Goal: Task Accomplishment & Management: Complete application form

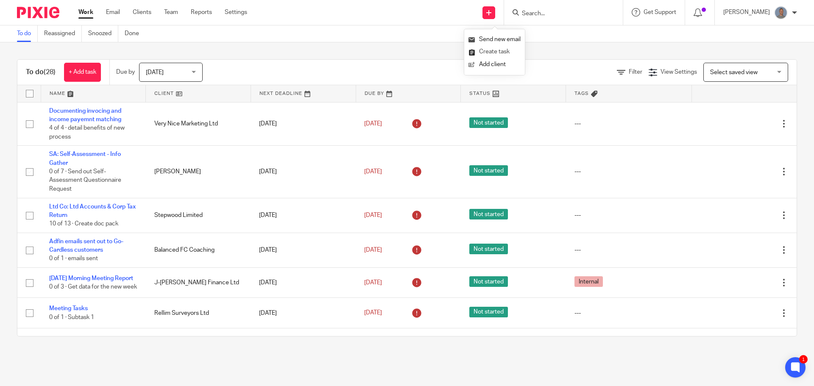
click at [484, 50] on link "Create task" at bounding box center [494, 52] width 52 height 12
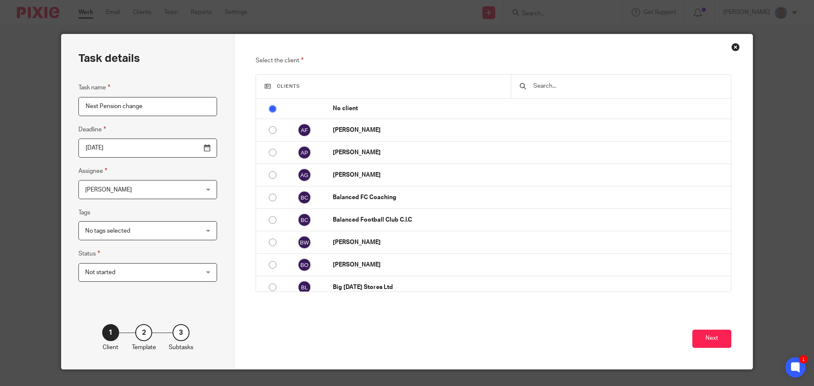
type input "Nest Pension change"
click at [562, 84] on input "text" at bounding box center [627, 85] width 190 height 9
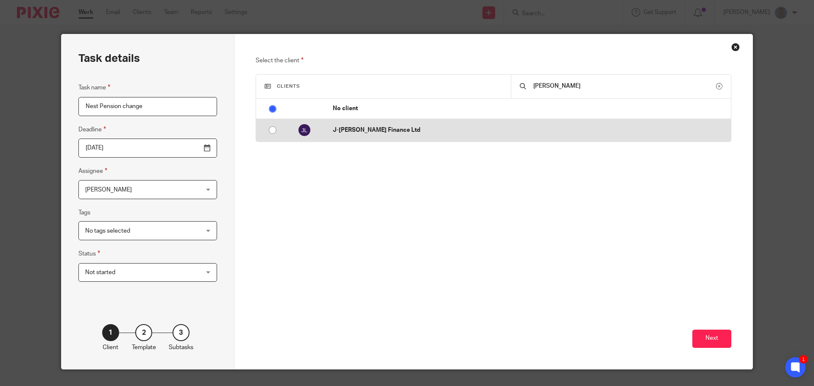
type input "[PERSON_NAME]"
click at [448, 134] on p "J-[PERSON_NAME] Finance Ltd" at bounding box center [530, 130] width 394 height 8
radio input "false"
radio input "true"
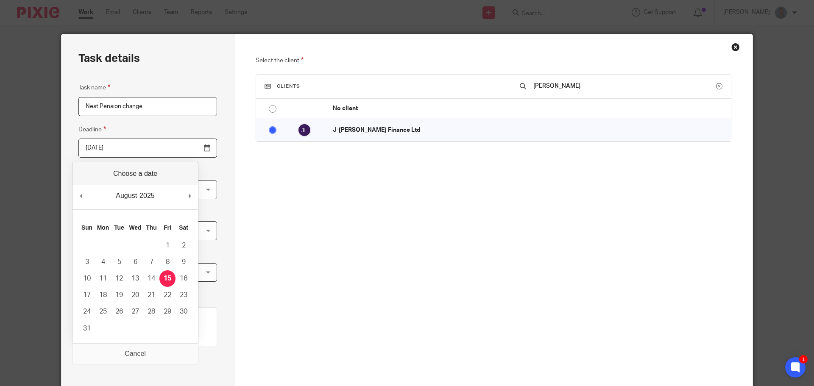
click at [189, 145] on input "[DATE]" at bounding box center [147, 148] width 139 height 19
type input "[DATE]"
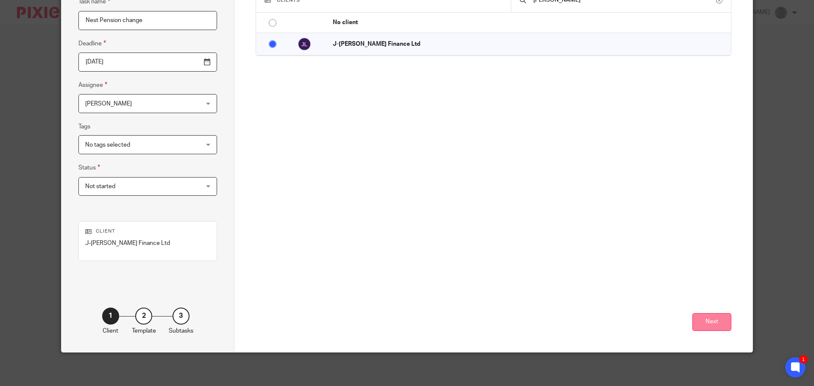
scroll to position [86, 0]
click at [717, 322] on button "Next" at bounding box center [711, 322] width 39 height 18
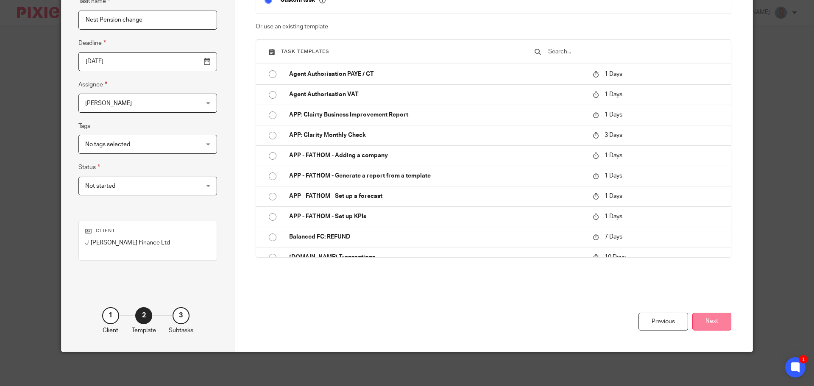
click at [722, 322] on button "Next" at bounding box center [711, 322] width 39 height 18
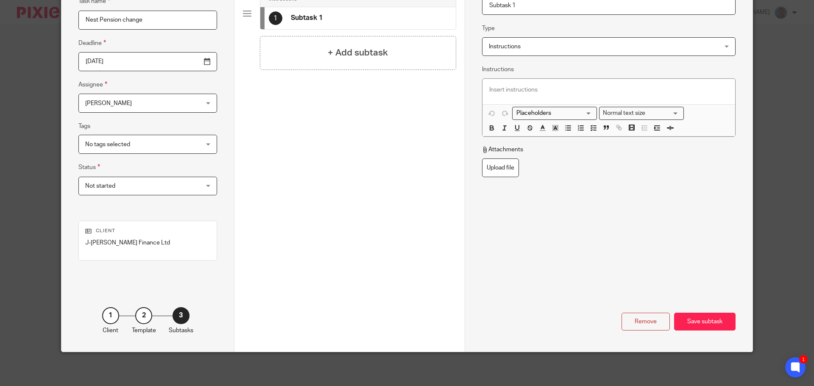
scroll to position [65, 0]
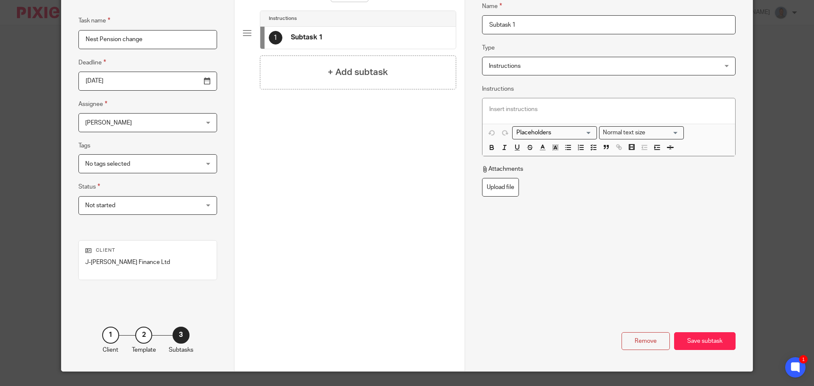
drag, startPoint x: 519, startPoint y: 5, endPoint x: 462, endPoint y: 7, distance: 56.8
click at [464, 7] on div "Name Subtask 1 Type Instructions Instructions Instructions Send automated email…" at bounding box center [608, 169] width 288 height 404
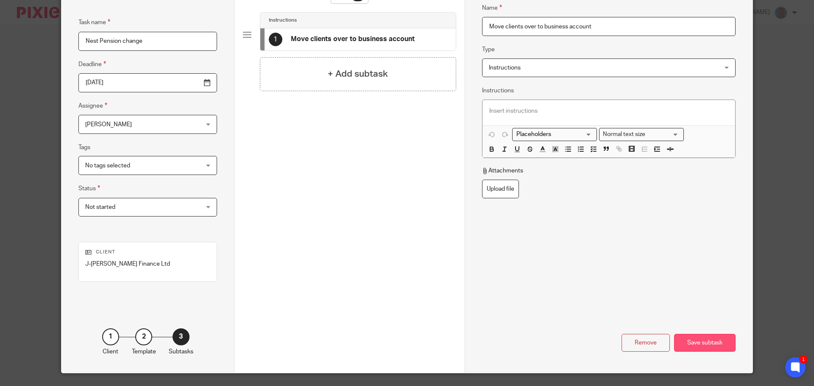
type input "Move clients over to business account"
click at [715, 339] on div "Save subtask" at bounding box center [704, 343] width 61 height 18
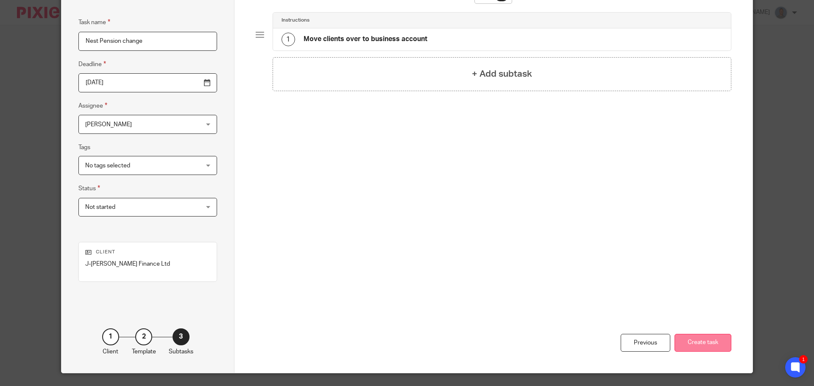
click at [703, 342] on button "Create task" at bounding box center [702, 343] width 57 height 18
